Goal: Information Seeking & Learning: Learn about a topic

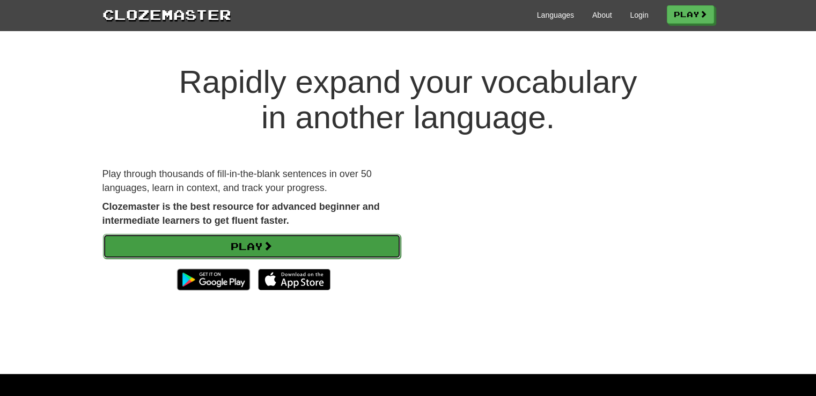
click at [218, 247] on link "Play" at bounding box center [252, 246] width 298 height 25
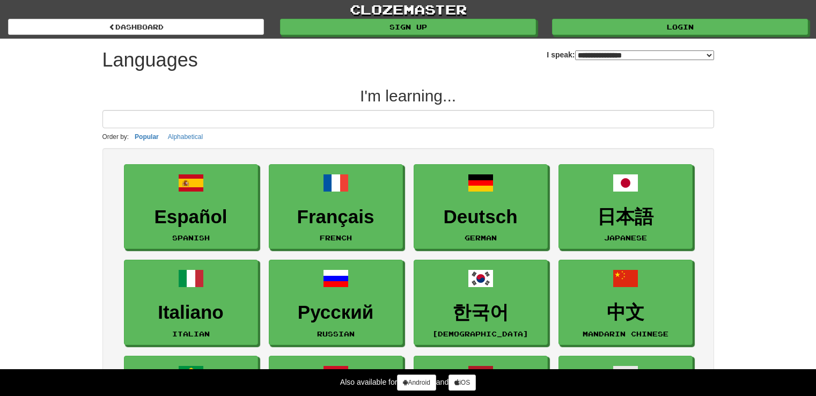
select select "*******"
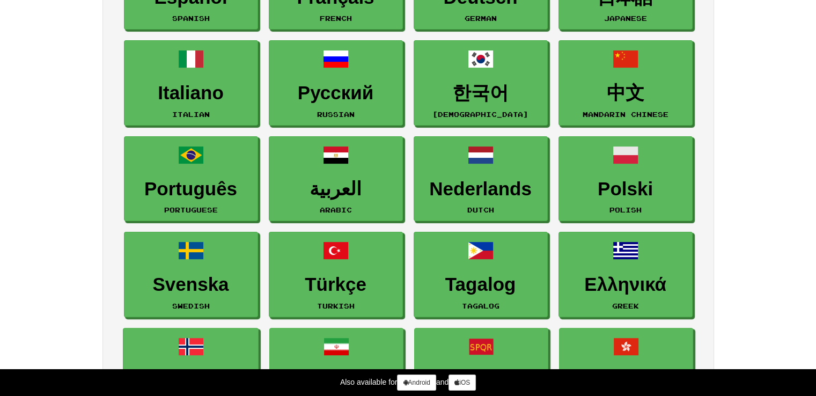
scroll to position [236, 0]
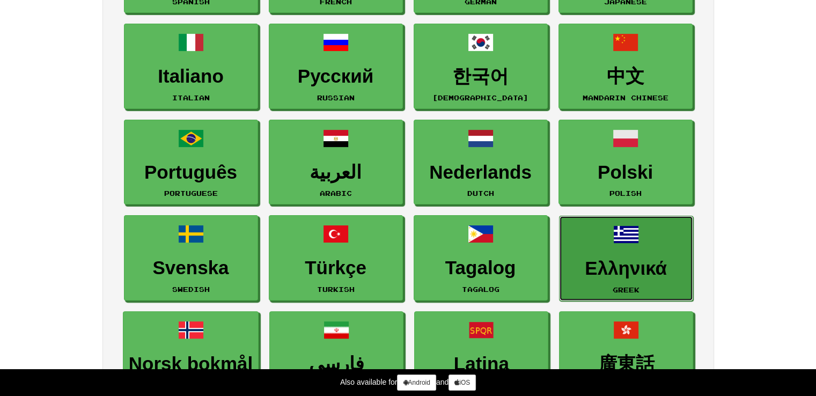
click at [631, 243] on span at bounding box center [626, 234] width 26 height 26
